Goal: Task Accomplishment & Management: Use online tool/utility

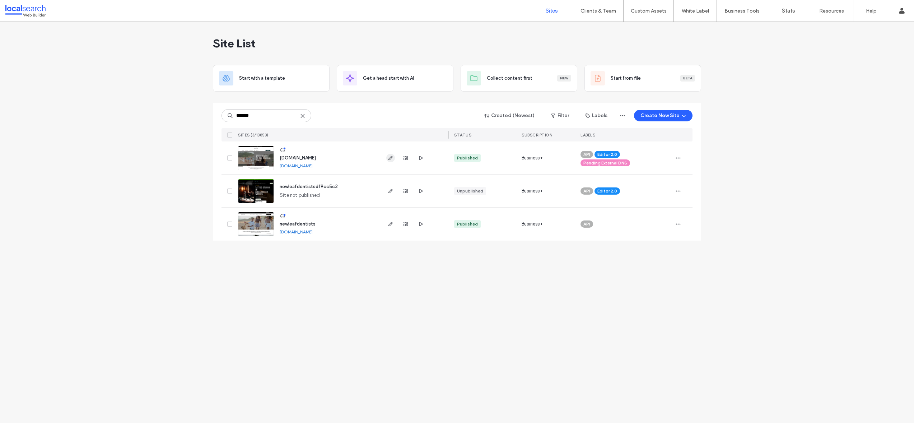
type input "*******"
click at [388, 156] on icon "button" at bounding box center [391, 158] width 6 height 6
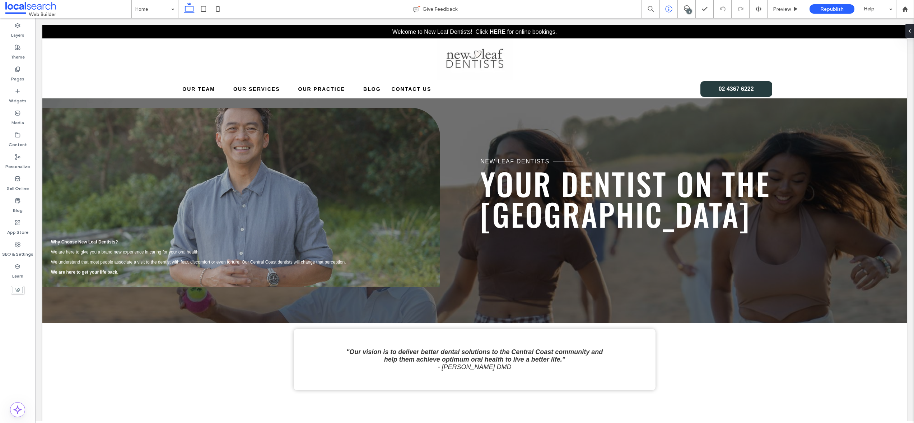
click at [662, 9] on div at bounding box center [669, 8] width 18 height 7
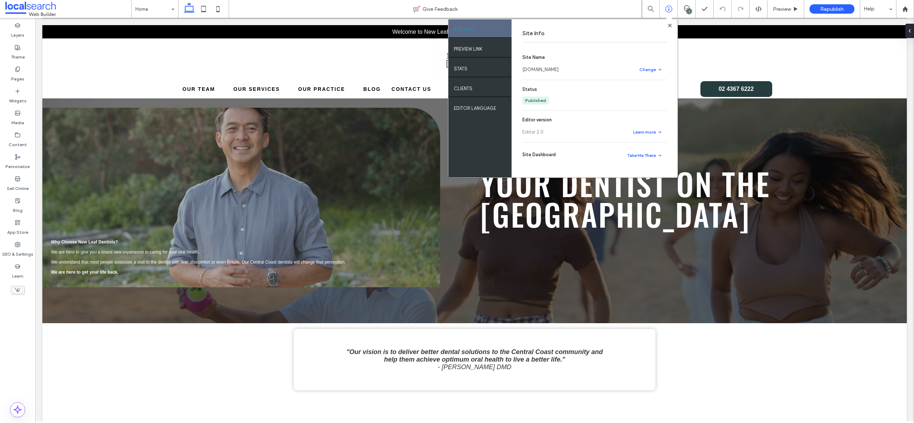
click at [559, 71] on link "[DOMAIN_NAME]" at bounding box center [540, 69] width 36 height 7
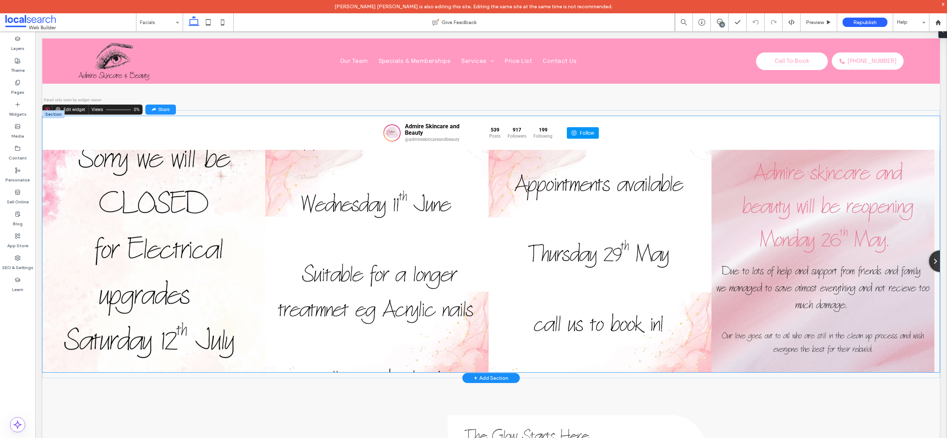
click at [244, 127] on div "Admire Skincare and Beauty @admireskincareandbeauty 539 Posts 917" at bounding box center [490, 133] width 897 height 34
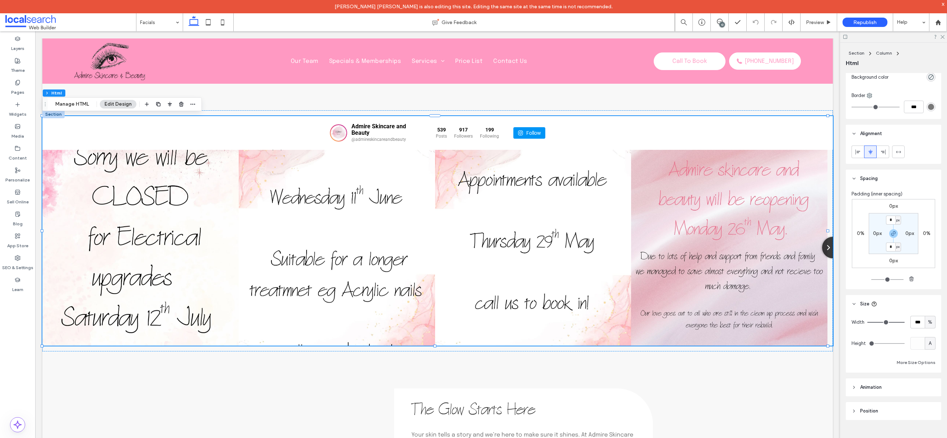
scroll to position [36, 0]
click at [54, 93] on button "Section" at bounding box center [54, 92] width 22 height 7
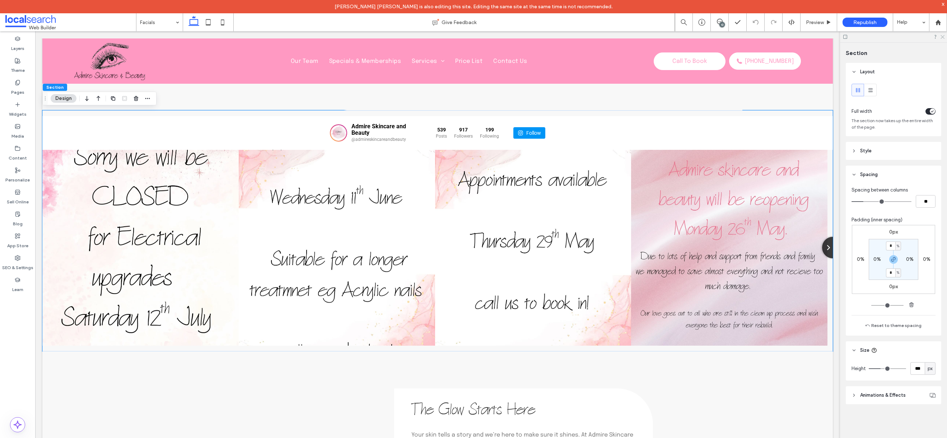
click at [941, 37] on icon at bounding box center [942, 36] width 5 height 5
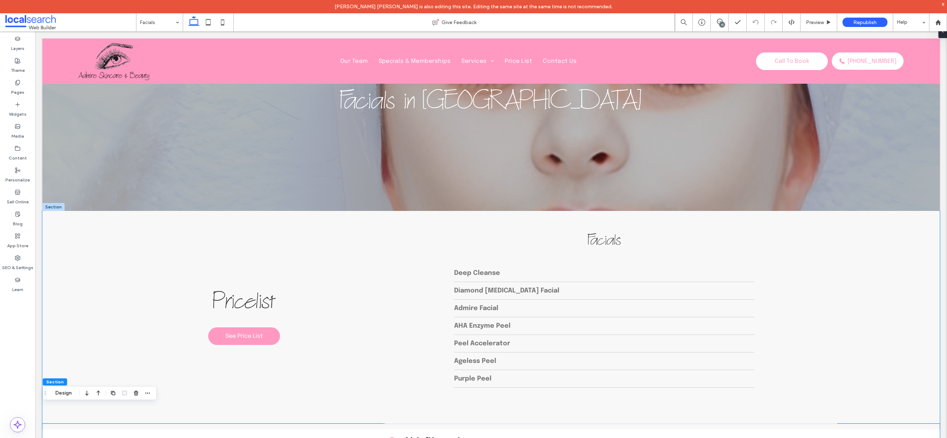
scroll to position [0, 0]
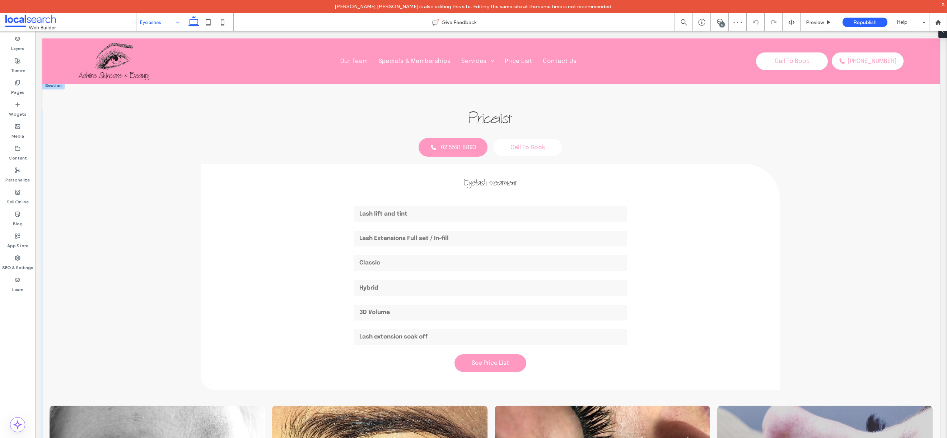
scroll to position [462, 0]
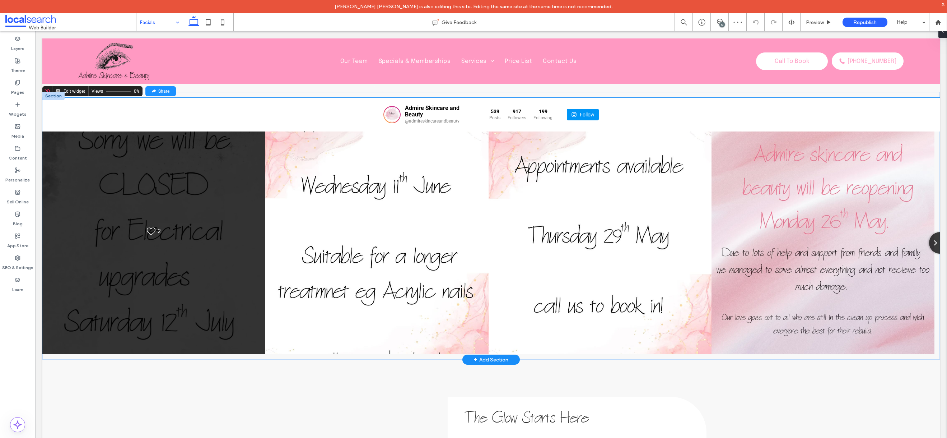
scroll to position [506, 0]
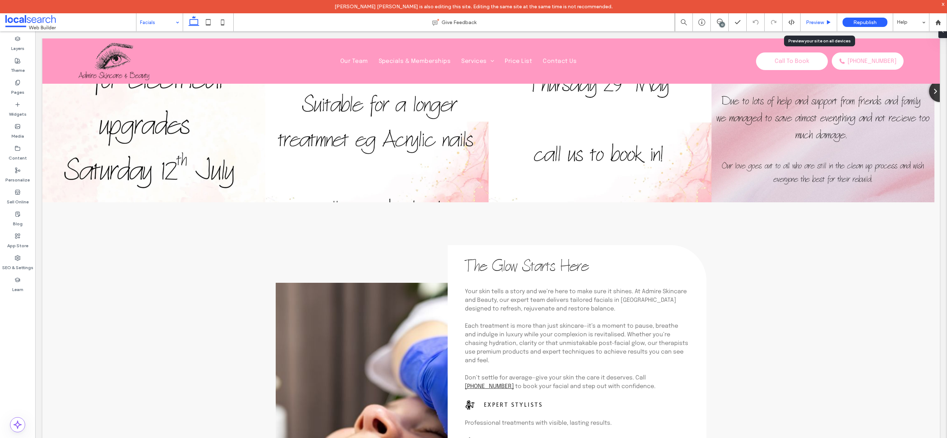
click at [807, 26] on div "Preview" at bounding box center [818, 22] width 37 height 18
click at [813, 17] on div "Preview" at bounding box center [818, 22] width 37 height 18
click at [822, 24] on span "Preview" at bounding box center [815, 22] width 18 height 6
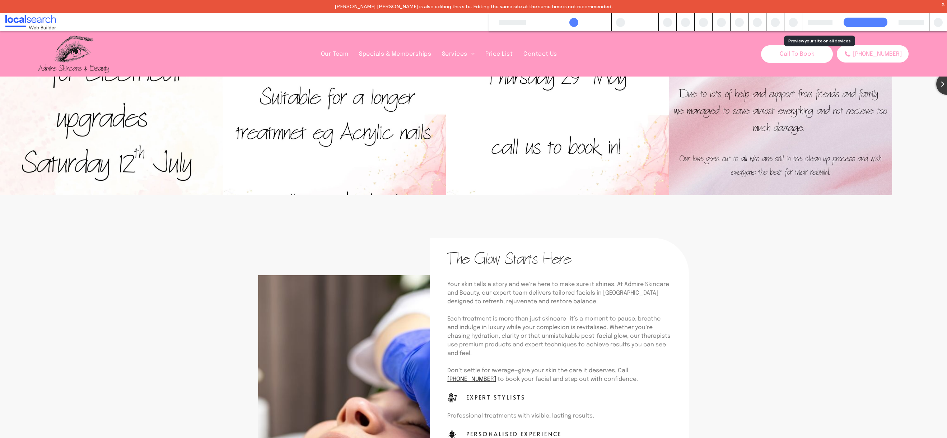
scroll to position [499, 0]
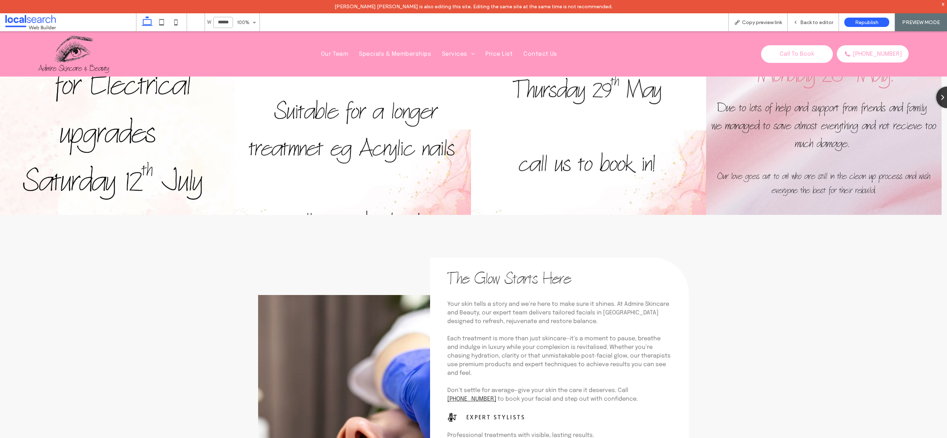
click at [228, 19] on input "******" at bounding box center [223, 22] width 20 height 11
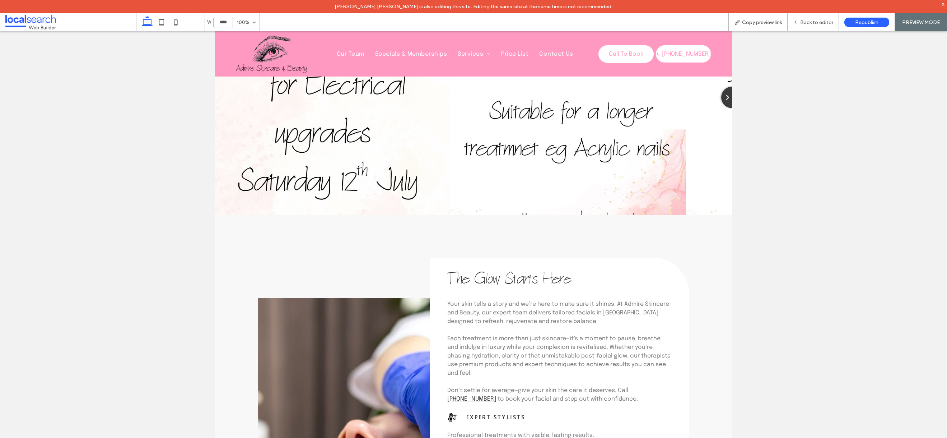
type input "******"
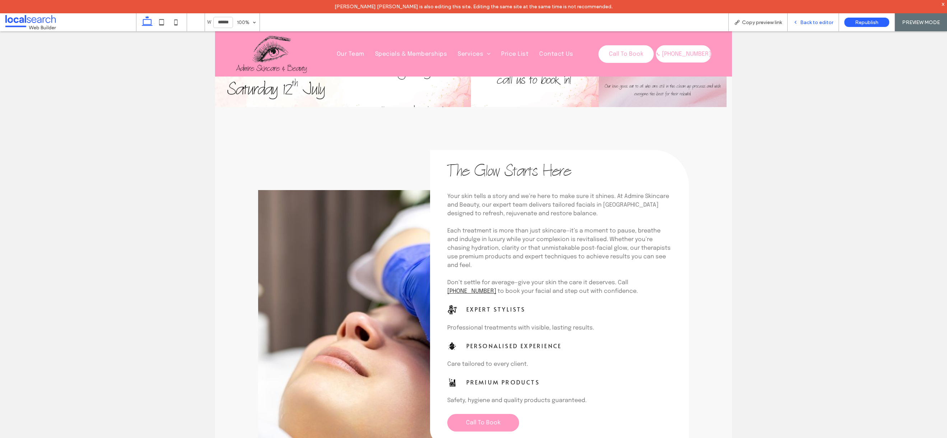
click at [815, 20] on span "Back to editor" at bounding box center [816, 22] width 33 height 6
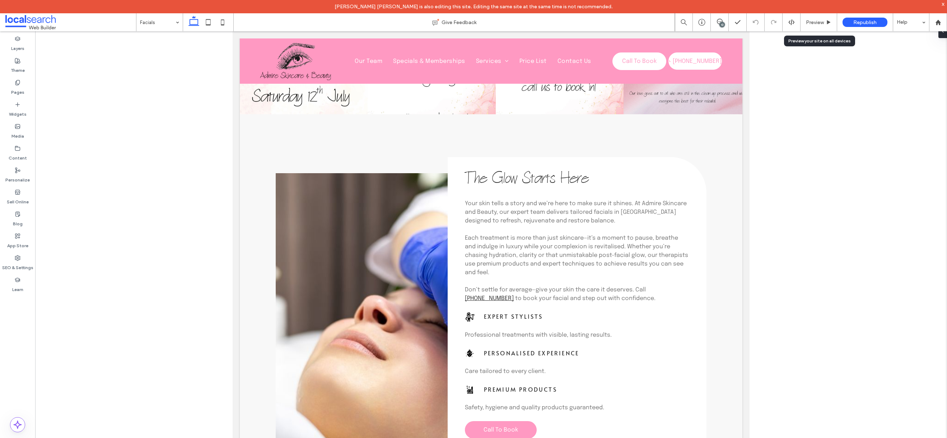
scroll to position [506, 0]
